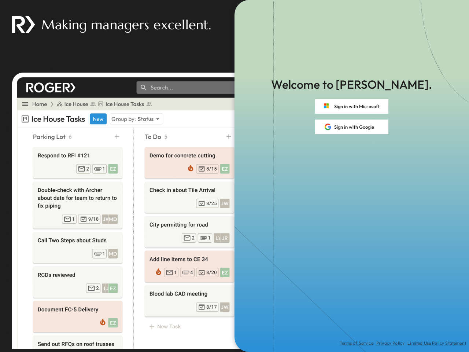
click at [234, 176] on div "Terms of Service Privacy Policy Limited Use Policy Statement" at bounding box center [351, 243] width 234 height 218
click at [352, 106] on button "Sign in with Microsoft" at bounding box center [351, 106] width 73 height 15
click at [352, 127] on button "Sign in with Google" at bounding box center [351, 126] width 73 height 15
click at [234, 176] on div "Terms of Service Privacy Policy Limited Use Policy Statement" at bounding box center [351, 243] width 234 height 218
click at [352, 106] on button "Sign in with Microsoft" at bounding box center [351, 106] width 73 height 15
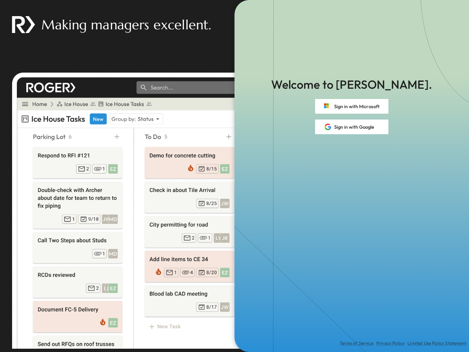
click at [352, 127] on button "Sign in with Google" at bounding box center [351, 126] width 73 height 15
click at [234, 176] on div "Terms of Service Privacy Policy Limited Use Policy Statement" at bounding box center [351, 243] width 234 height 218
click at [352, 106] on button "Sign in with Microsoft" at bounding box center [351, 106] width 73 height 15
click at [352, 127] on button "Sign in with Google" at bounding box center [351, 126] width 73 height 15
